Goal: Find specific page/section

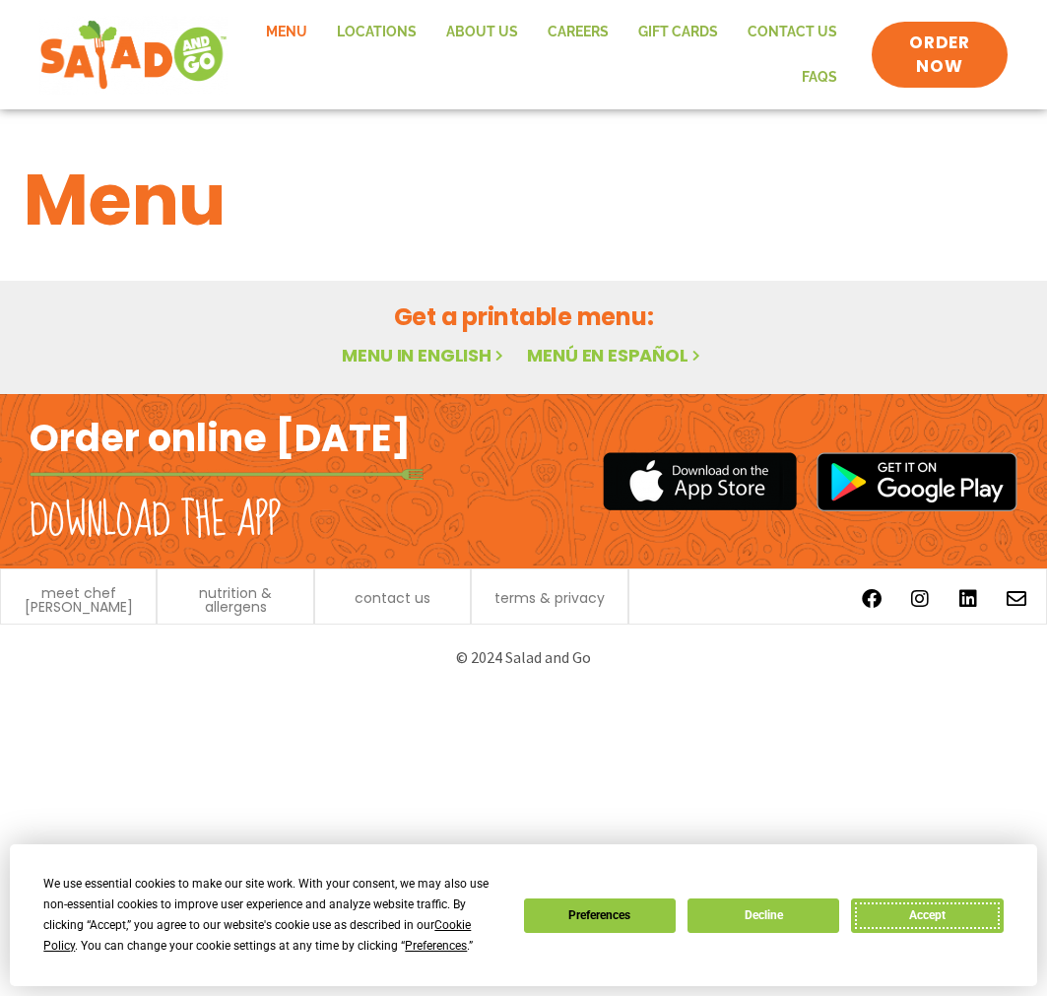
click at [913, 916] on button "Accept" at bounding box center [927, 916] width 152 height 34
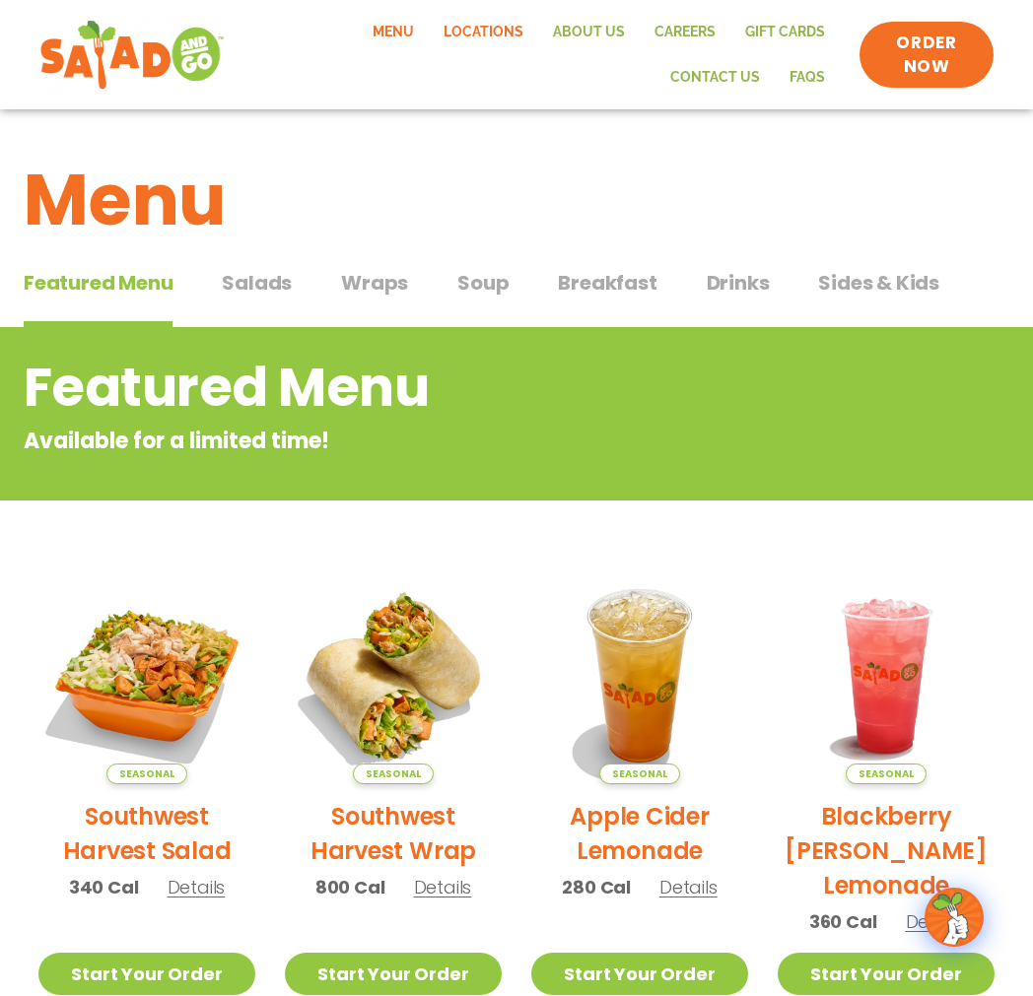
click at [429, 35] on link "Locations" at bounding box center [483, 32] width 109 height 45
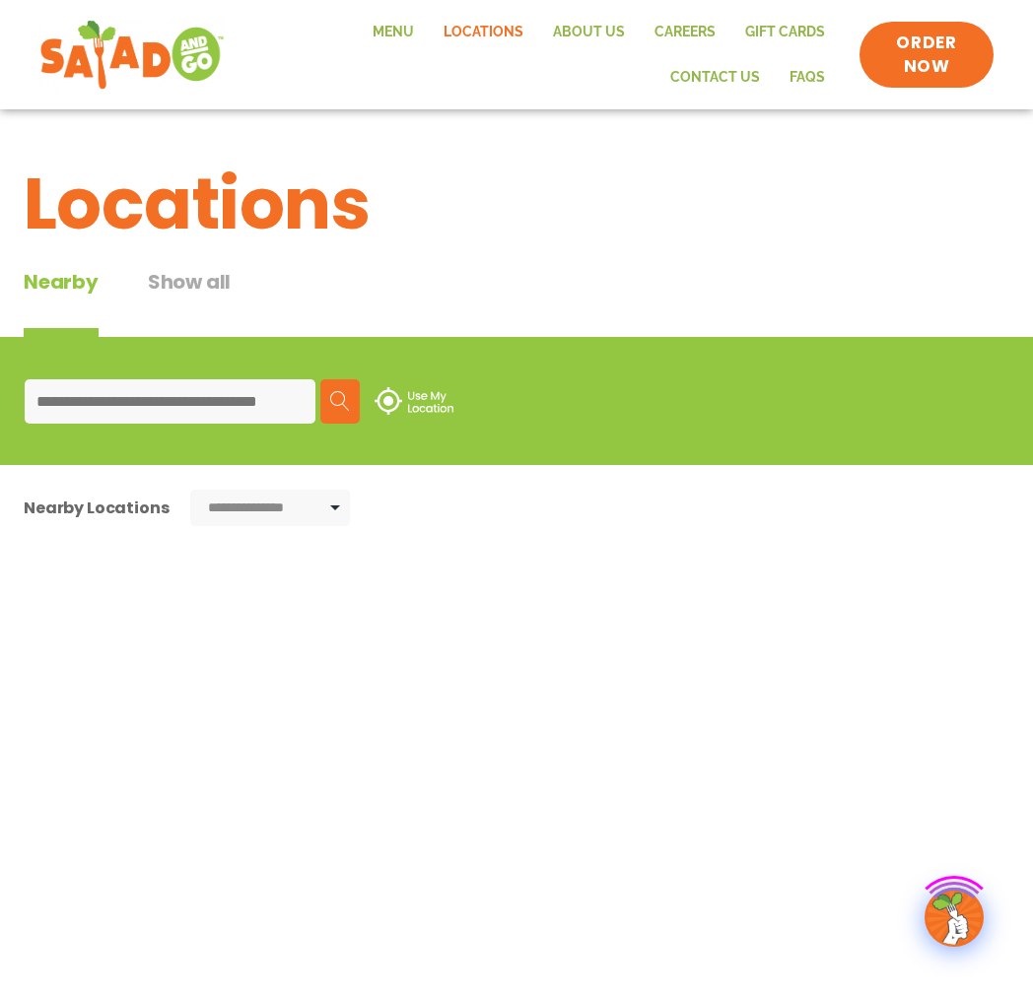
type input "*****"
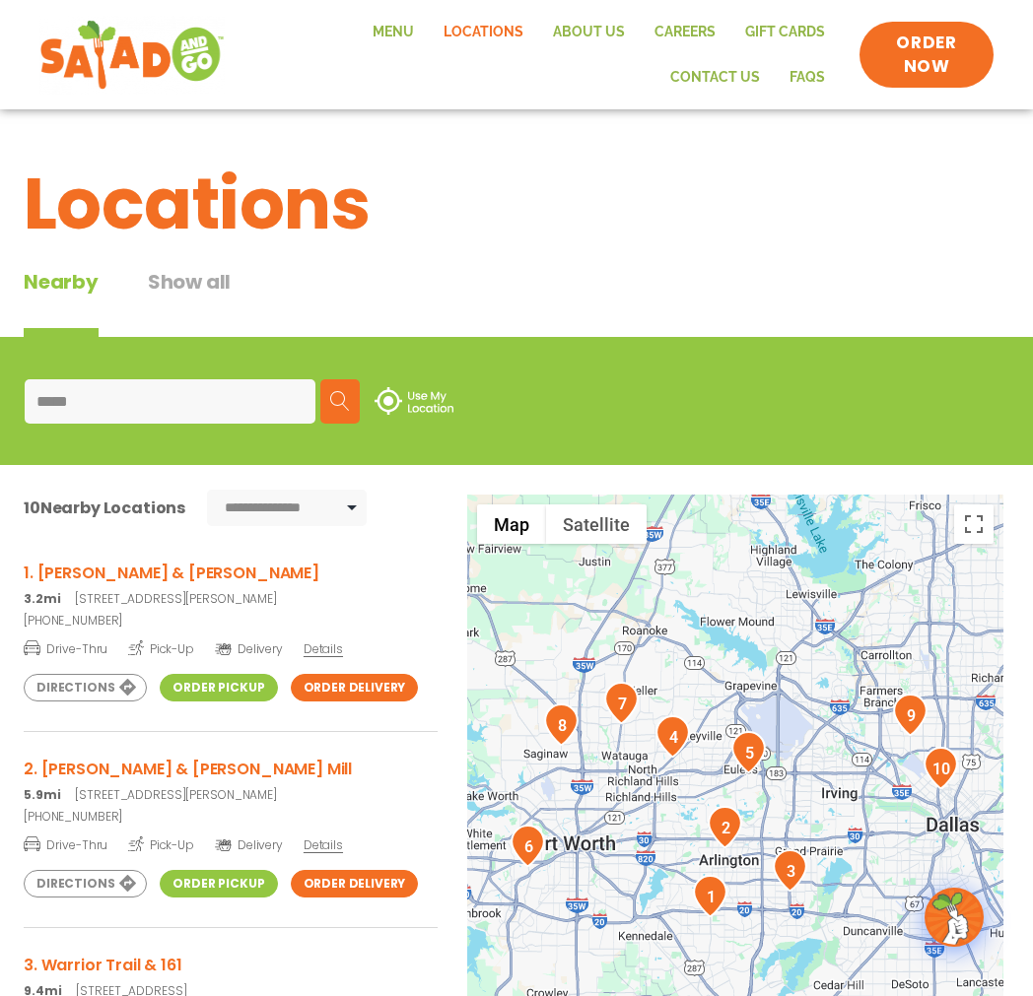
click at [192, 686] on link "Order Pickup" at bounding box center [218, 688] width 117 height 28
